Goal: Use online tool/utility: Utilize a website feature to perform a specific function

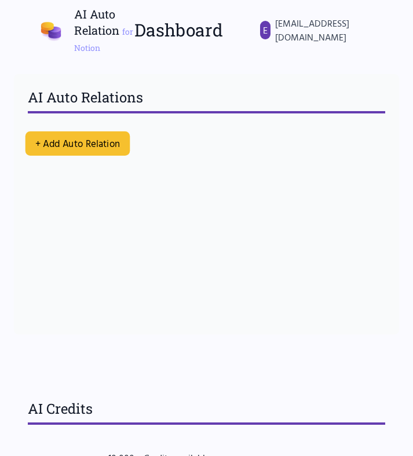
click at [40, 134] on button "+ Add Auto Relation" at bounding box center [77, 143] width 105 height 24
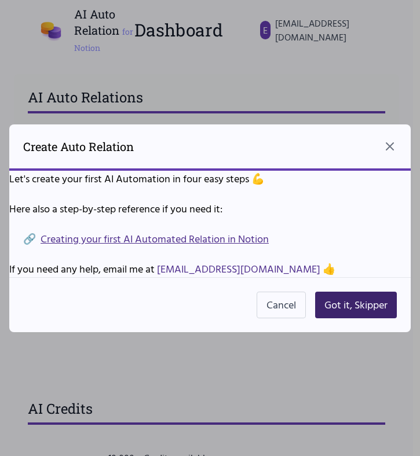
click at [356, 313] on button "Got it, Skipper" at bounding box center [356, 305] width 82 height 27
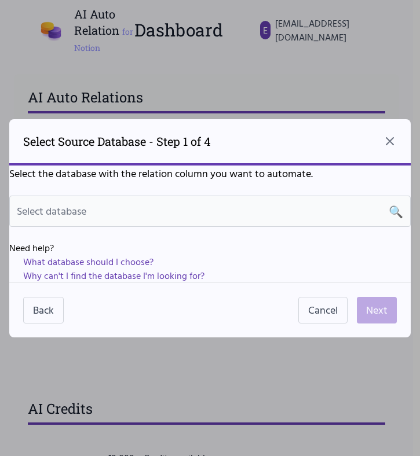
click at [112, 214] on div "Select database 🔍" at bounding box center [210, 211] width 386 height 16
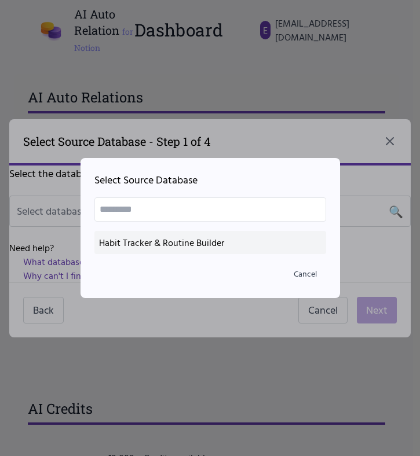
click at [232, 245] on div "Habit Tracker & Routine Builder" at bounding box center [210, 243] width 222 height 14
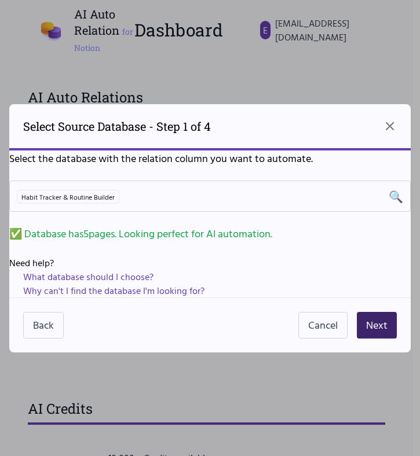
click at [375, 325] on button "Next" at bounding box center [377, 325] width 40 height 27
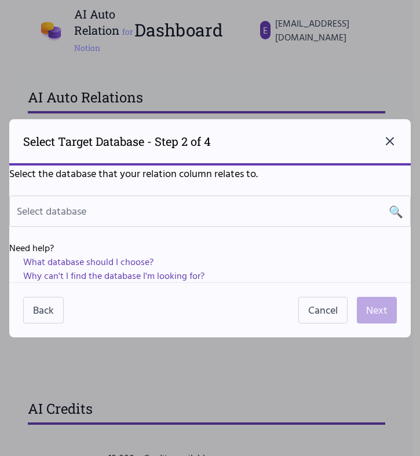
click at [386, 140] on icon "Close dialog" at bounding box center [390, 141] width 14 height 14
